Goal: Information Seeking & Learning: Learn about a topic

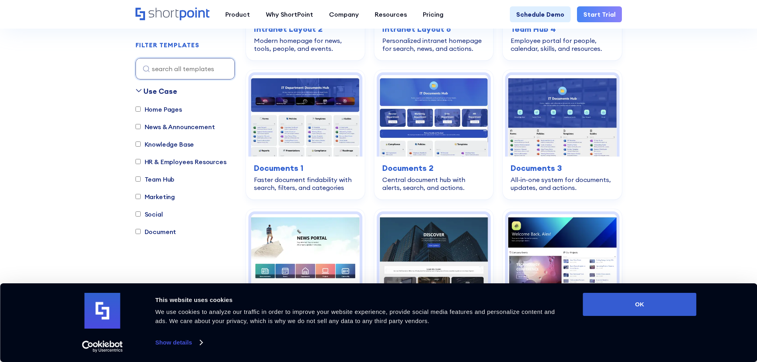
scroll to position [358, 0]
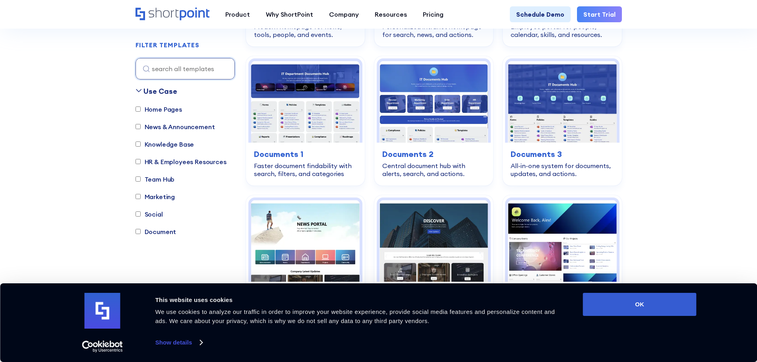
click at [193, 141] on label "Knowledge Base" at bounding box center [164, 144] width 59 height 10
click at [141, 142] on input "Knowledge Base" at bounding box center [137, 144] width 5 height 5
checkbox input "true"
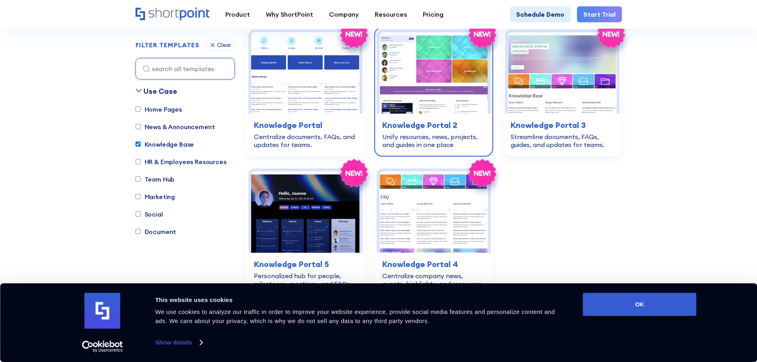
scroll to position [235, 0]
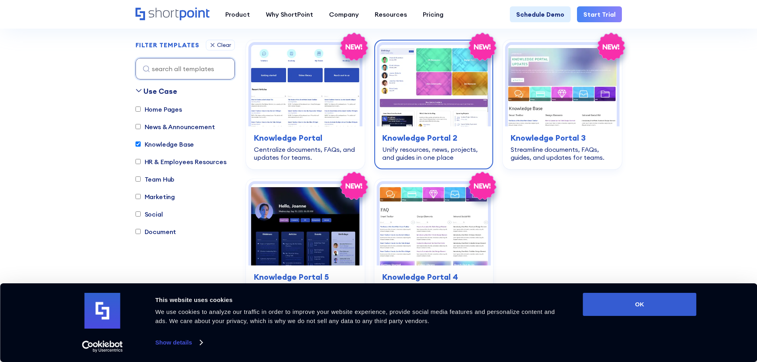
click at [456, 150] on div "Unify resources, news, projects, and guides in one place" at bounding box center [433, 153] width 103 height 16
